Goal: Task Accomplishment & Management: Manage account settings

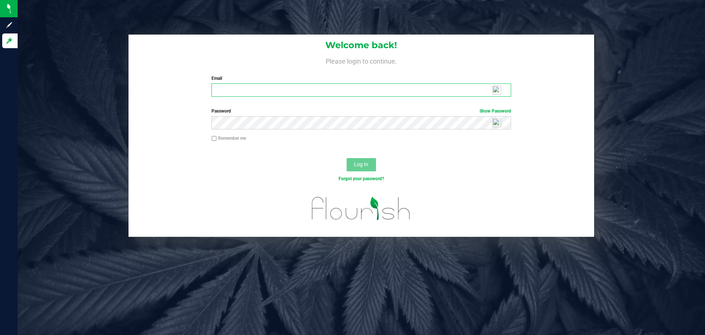
click at [297, 86] on input "Email" at bounding box center [361, 89] width 299 height 13
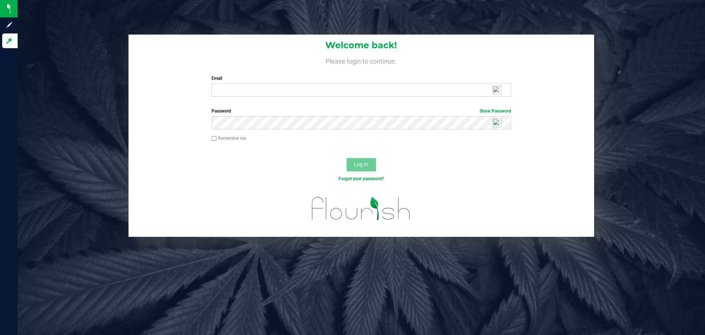
click at [500, 90] on img at bounding box center [496, 90] width 9 height 9
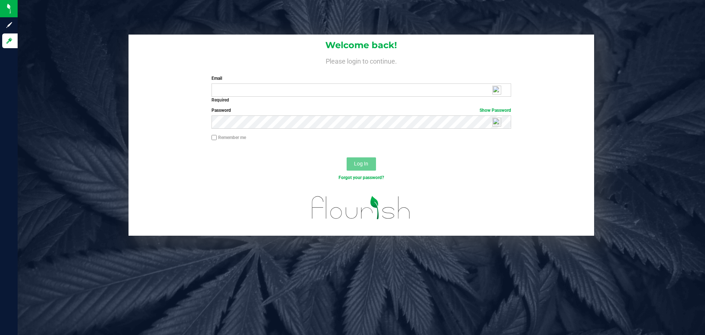
click at [404, 81] on label "Email" at bounding box center [361, 78] width 299 height 7
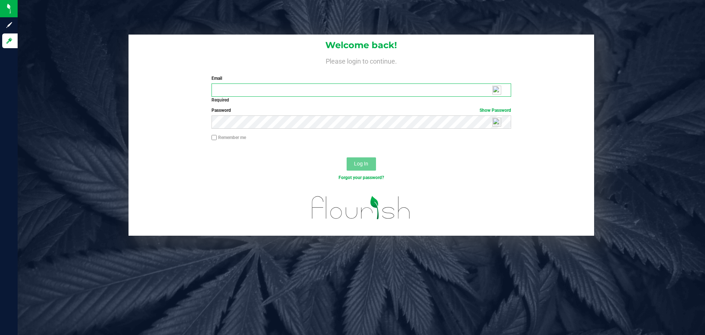
click at [404, 83] on input "Email" at bounding box center [361, 89] width 299 height 13
click at [391, 91] on input "Email" at bounding box center [361, 89] width 299 height 13
click at [231, 85] on input "Email" at bounding box center [361, 89] width 299 height 13
